Goal: Find specific page/section: Find specific page/section

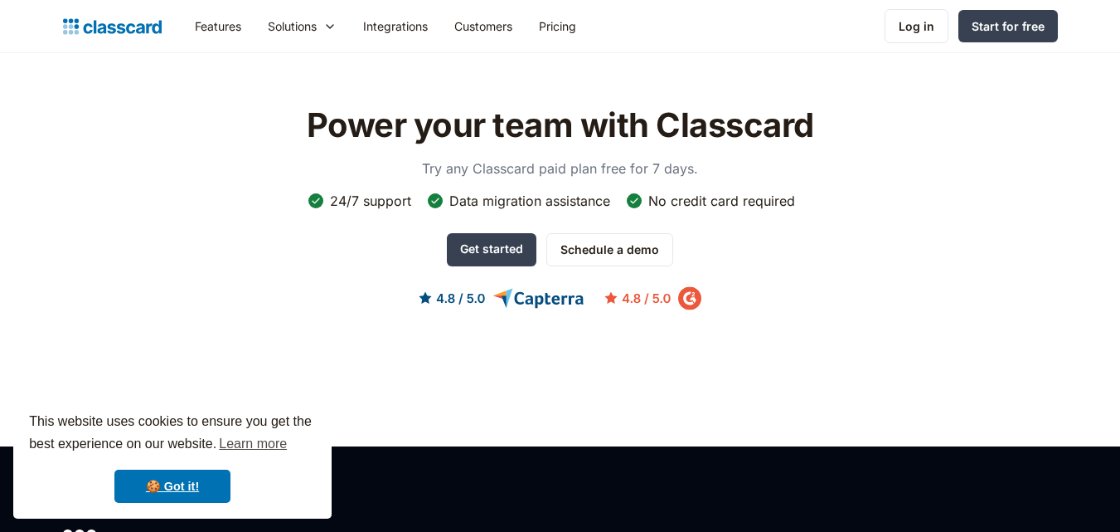
scroll to position [5566, 0]
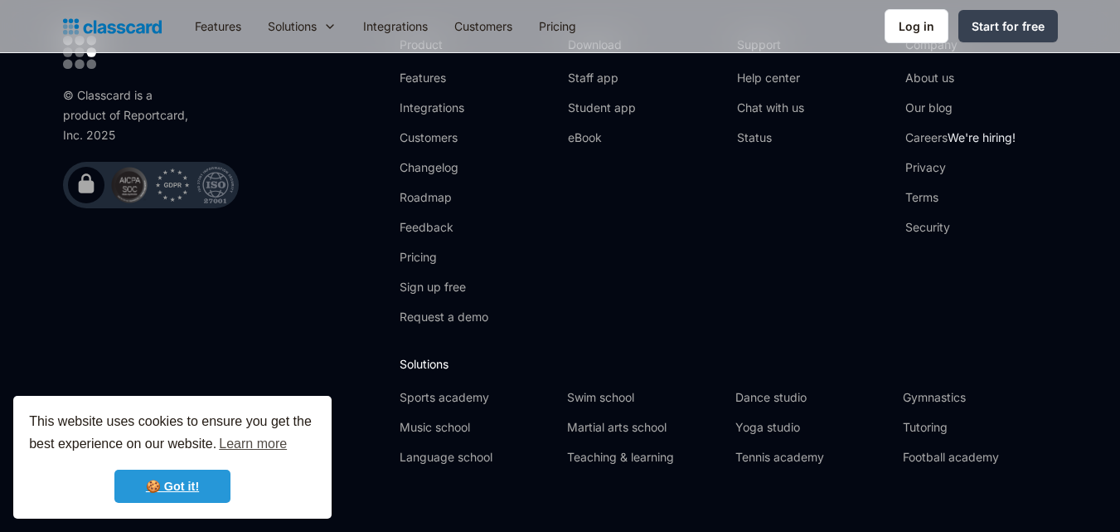
click at [212, 476] on link "🍪 Got it!" at bounding box center [172, 485] width 116 height 33
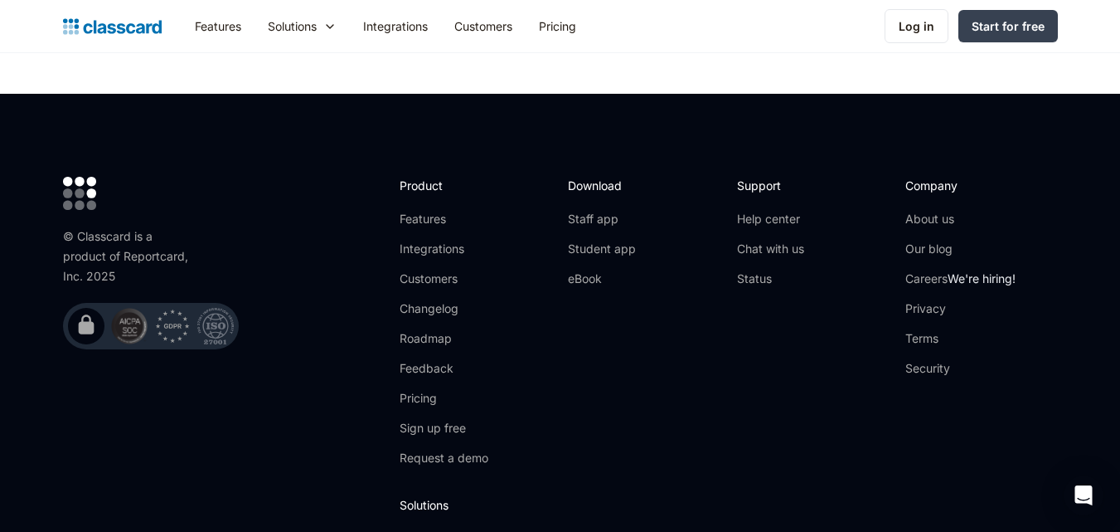
scroll to position [5395, 0]
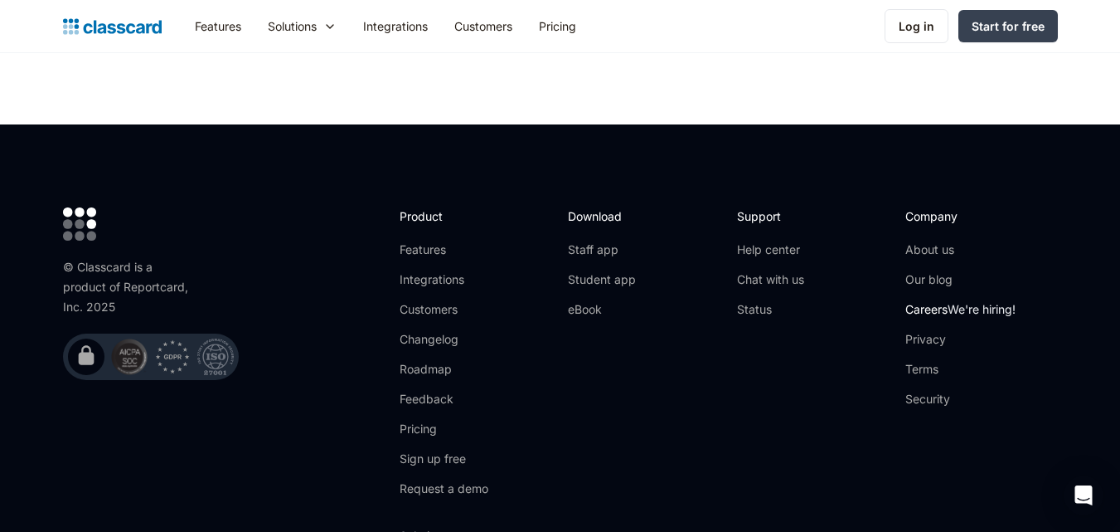
click at [958, 302] on span "We're hiring!" at bounding box center [982, 309] width 68 height 14
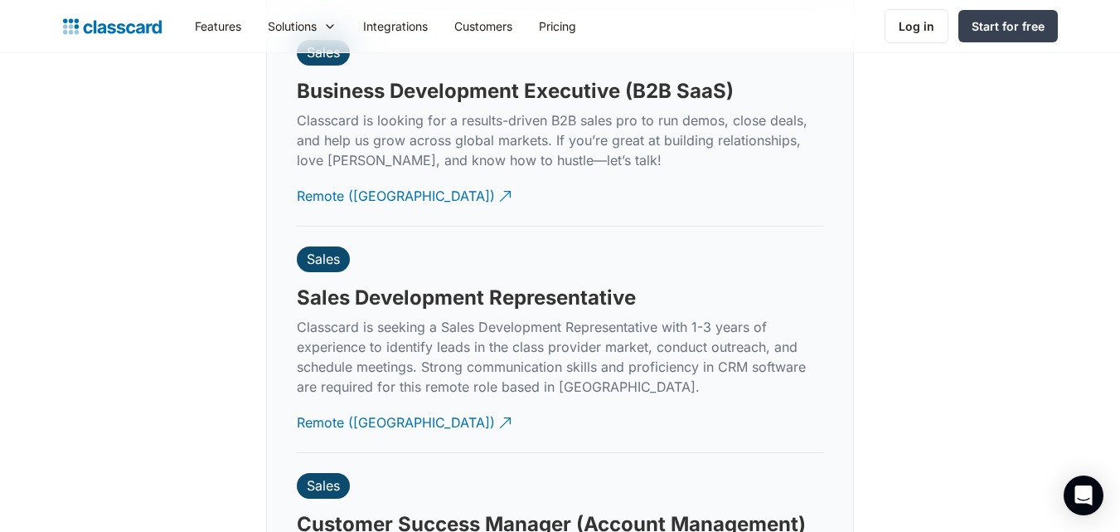
drag, startPoint x: 1132, startPoint y: 292, endPoint x: 1132, endPoint y: 365, distance: 73.0
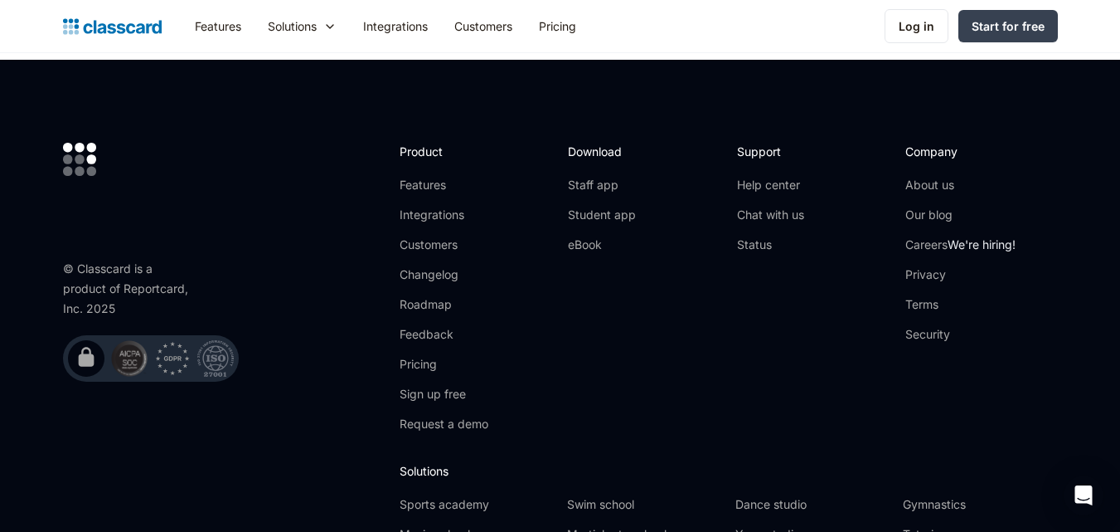
scroll to position [5729, 0]
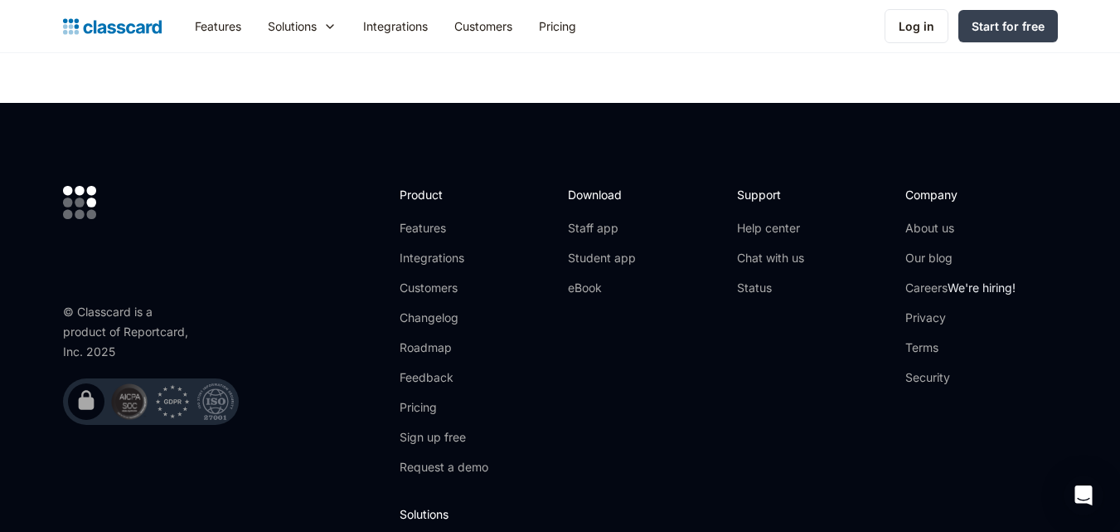
click at [776, 248] on ul "Help center Chat with us Status" at bounding box center [770, 258] width 67 height 76
click at [785, 250] on link "Chat with us" at bounding box center [770, 258] width 67 height 17
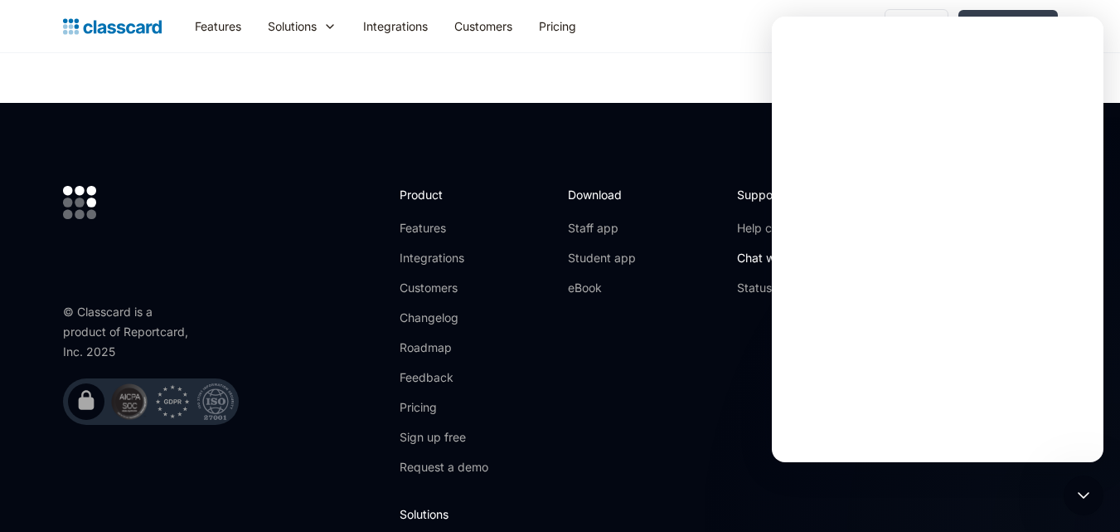
scroll to position [0, 0]
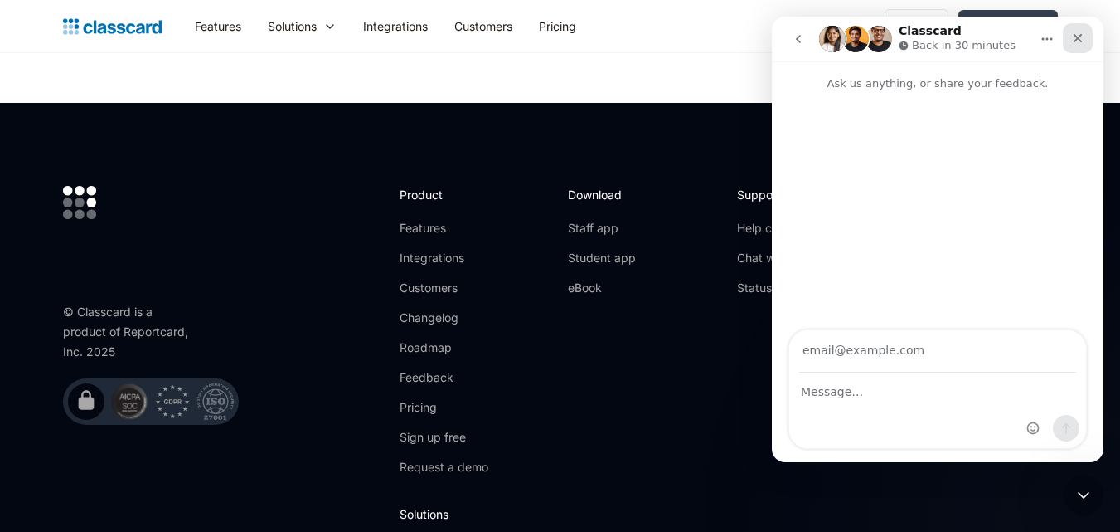
click at [1071, 36] on icon "Close" at bounding box center [1077, 38] width 13 height 13
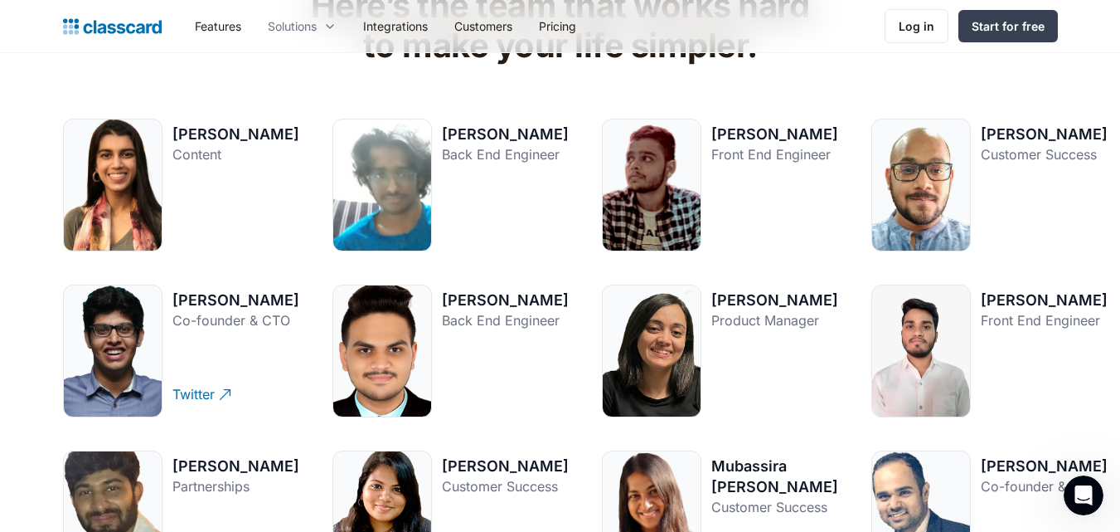
scroll to position [1198, 0]
